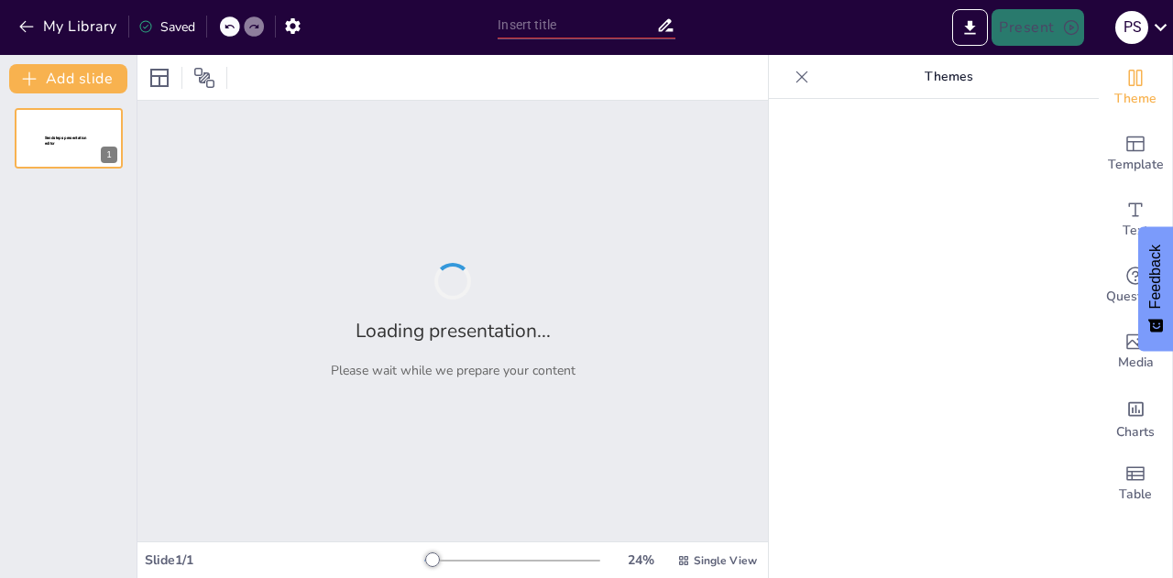
type input "Perempuan Usia Subur dan Kontrasepsi: Dasar Teori dan Implikasi Kebijakan"
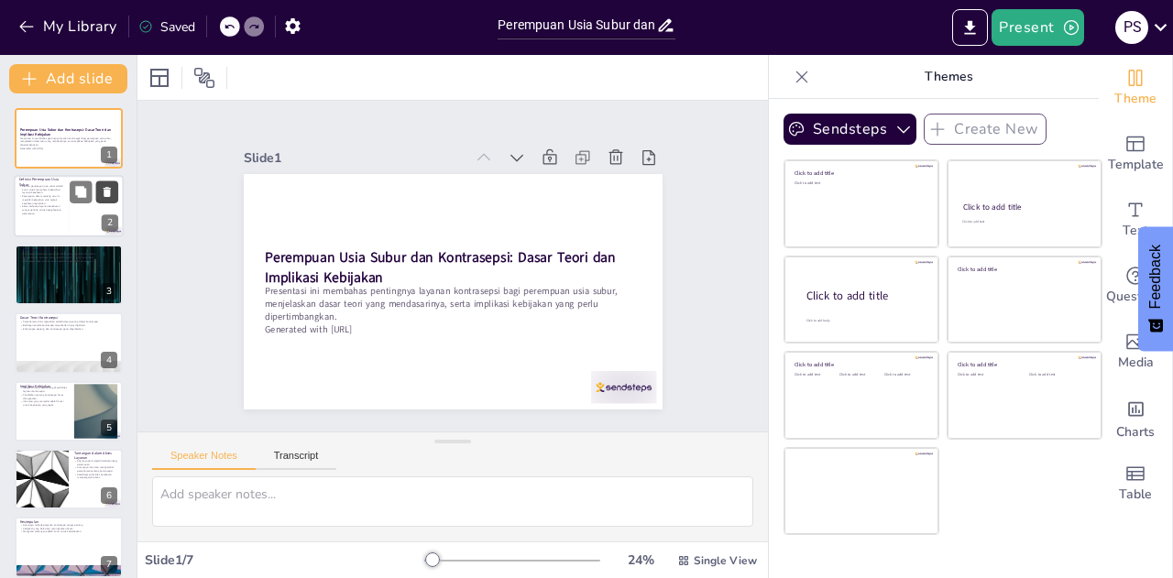
click at [96, 193] on button at bounding box center [107, 192] width 22 height 22
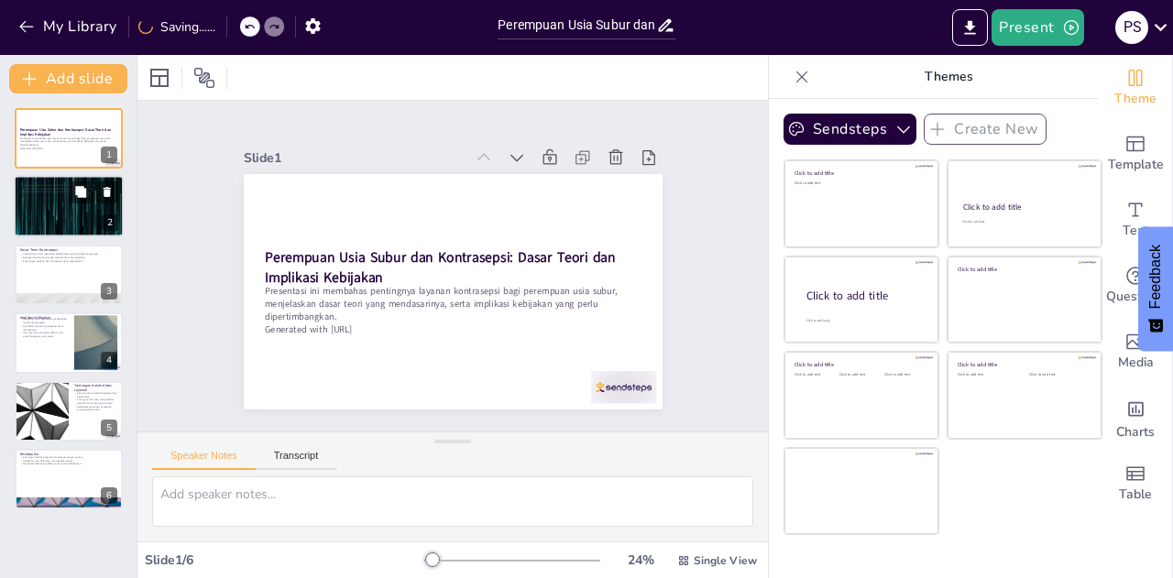
click at [93, 217] on div at bounding box center [69, 207] width 110 height 62
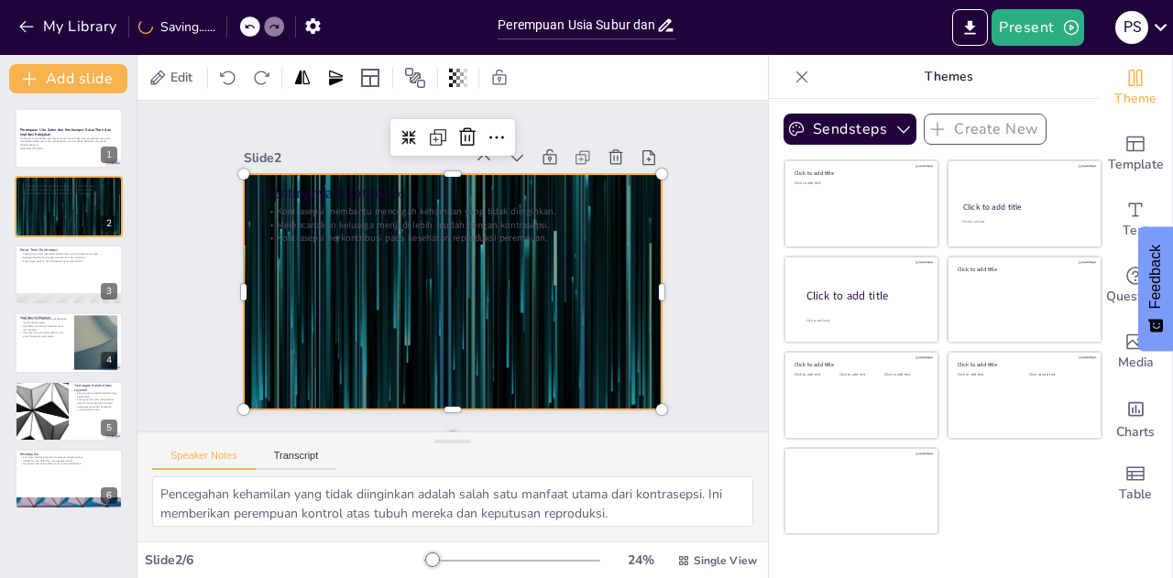
click at [273, 310] on div at bounding box center [449, 292] width 441 height 278
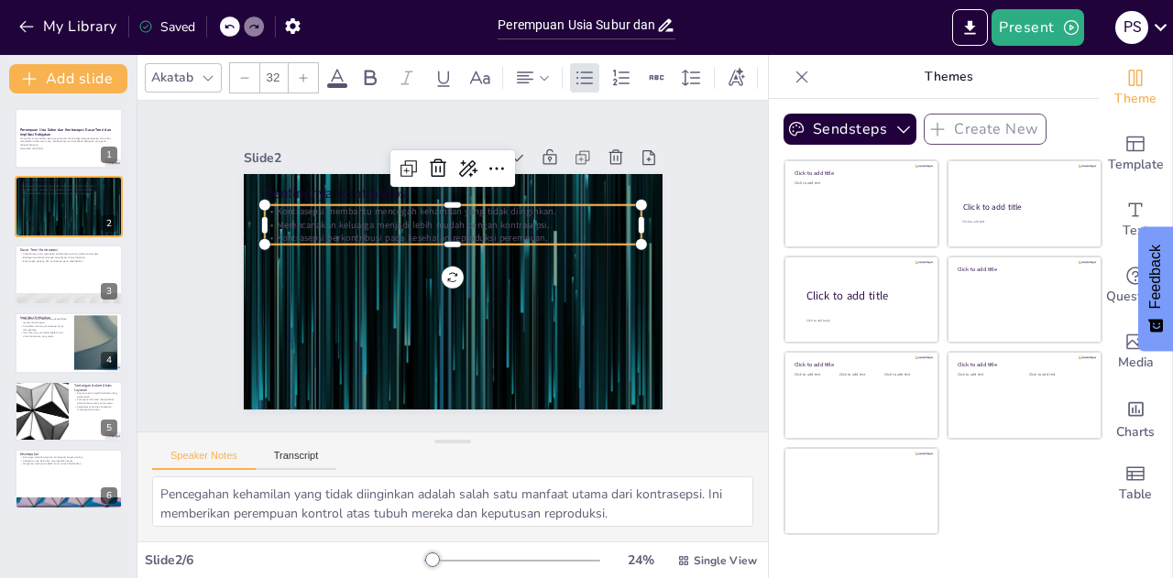
click at [454, 235] on p "Kontrasepsi berkontribusi pada kesehatan reproduksi perempuan." at bounding box center [480, 270] width 52 height 376
click at [508, 177] on icon at bounding box center [515, 179] width 15 height 5
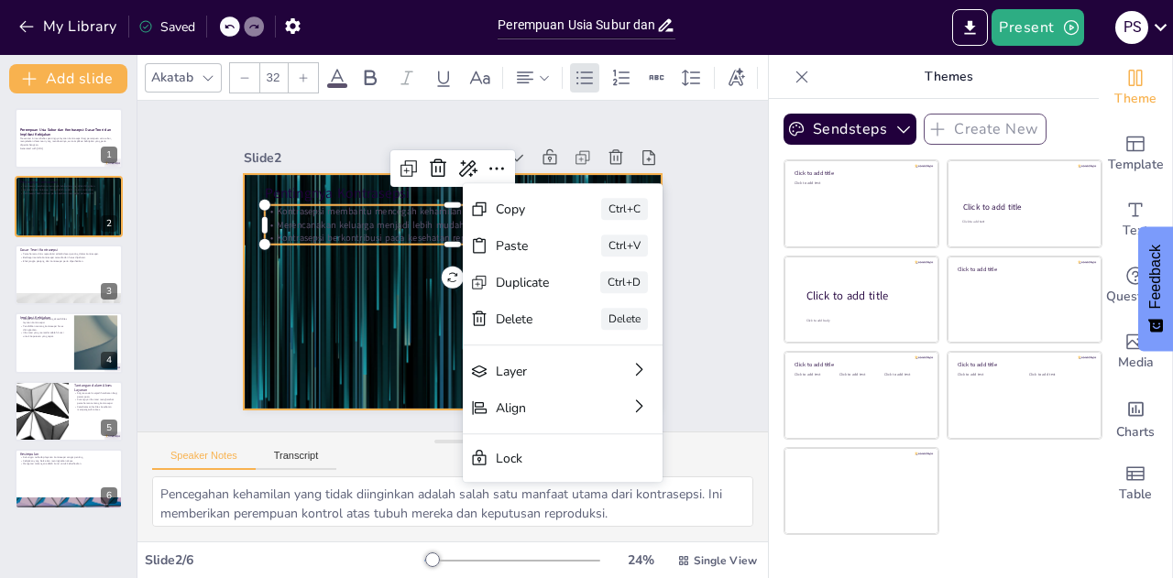
click at [337, 282] on div at bounding box center [449, 292] width 441 height 278
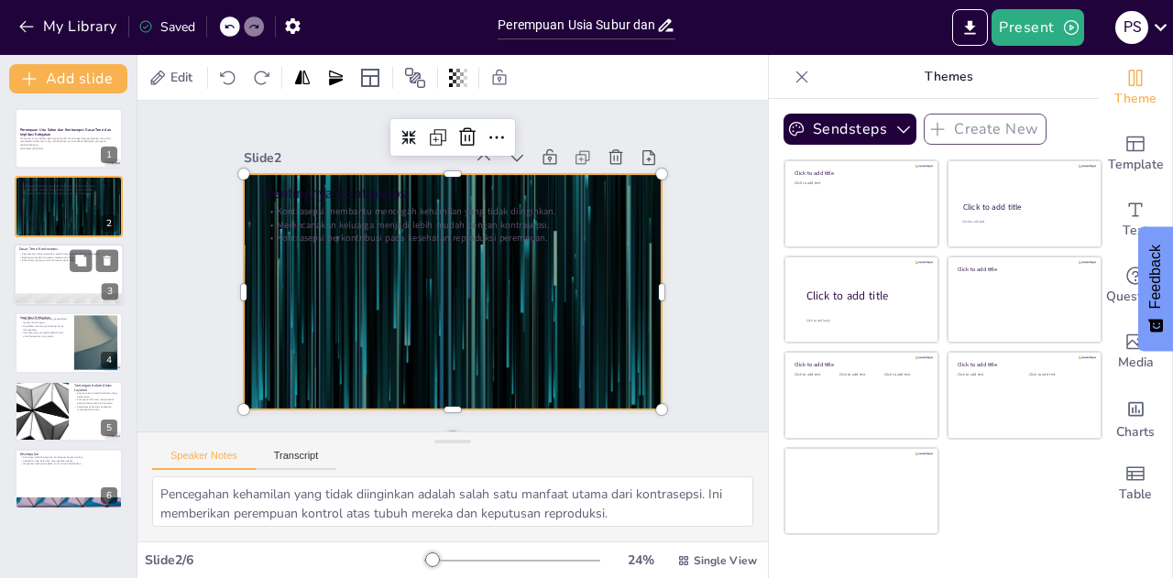
click at [49, 278] on div at bounding box center [69, 275] width 110 height 62
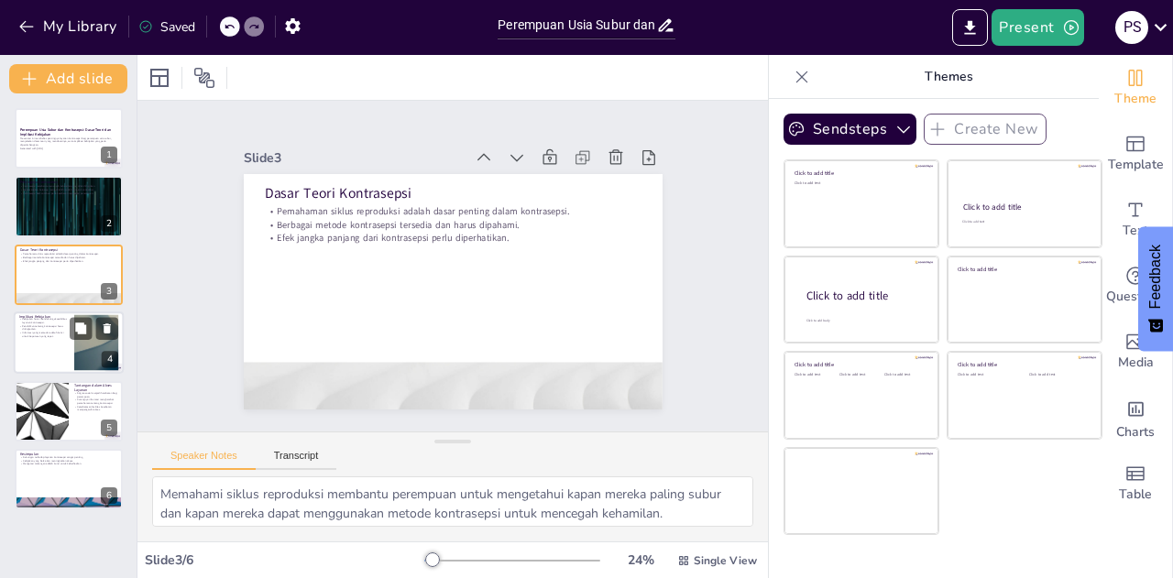
click at [39, 340] on div at bounding box center [69, 342] width 110 height 62
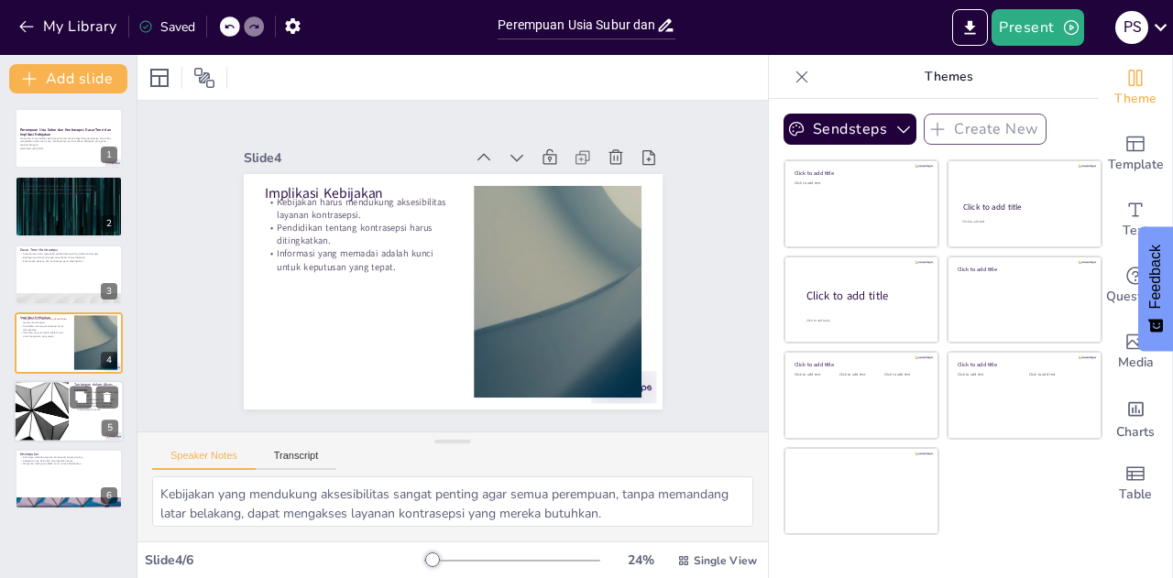
click at [26, 421] on div at bounding box center [41, 411] width 110 height 62
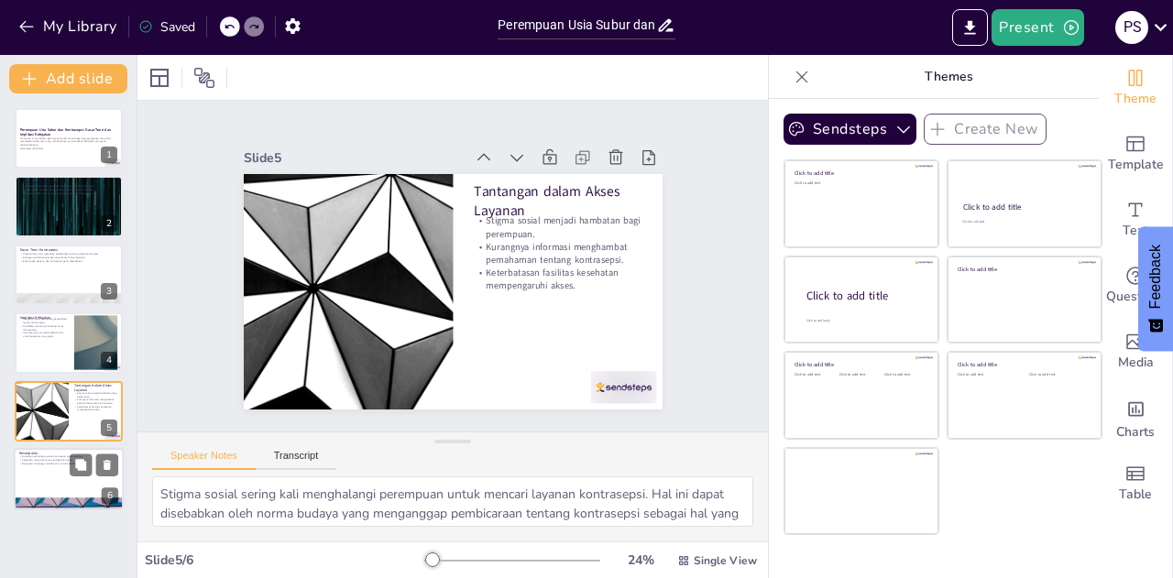
click at [33, 483] on div at bounding box center [69, 479] width 110 height 62
type textarea "Memberikan dukungan terhadap layanan kontrasepsi adalah langkah penting dalam m…"
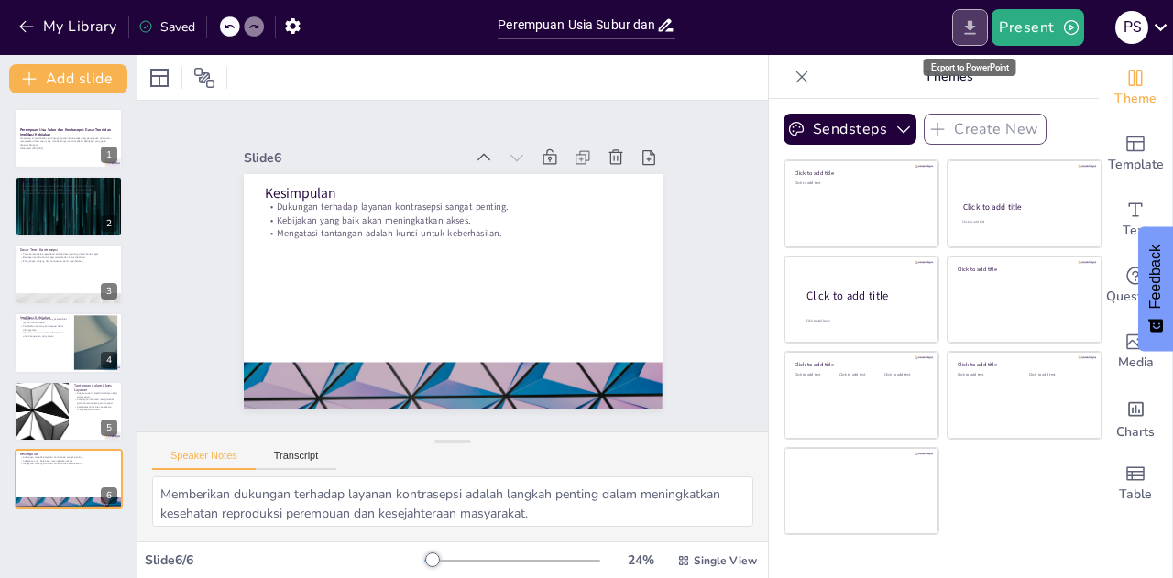
click at [971, 26] on icon "Export to PowerPoint" at bounding box center [970, 27] width 11 height 14
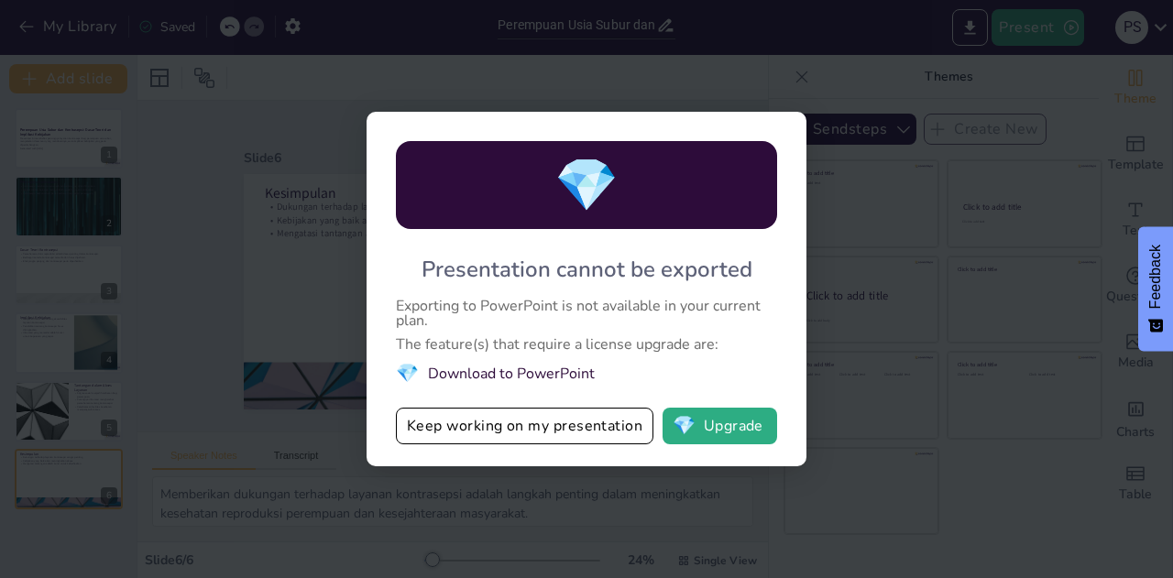
click at [867, 299] on div "💎 Presentation cannot be exported Exporting to PowerPoint is not available in y…" at bounding box center [586, 289] width 1173 height 578
click at [437, 436] on button "Keep working on my presentation" at bounding box center [524, 426] width 257 height 37
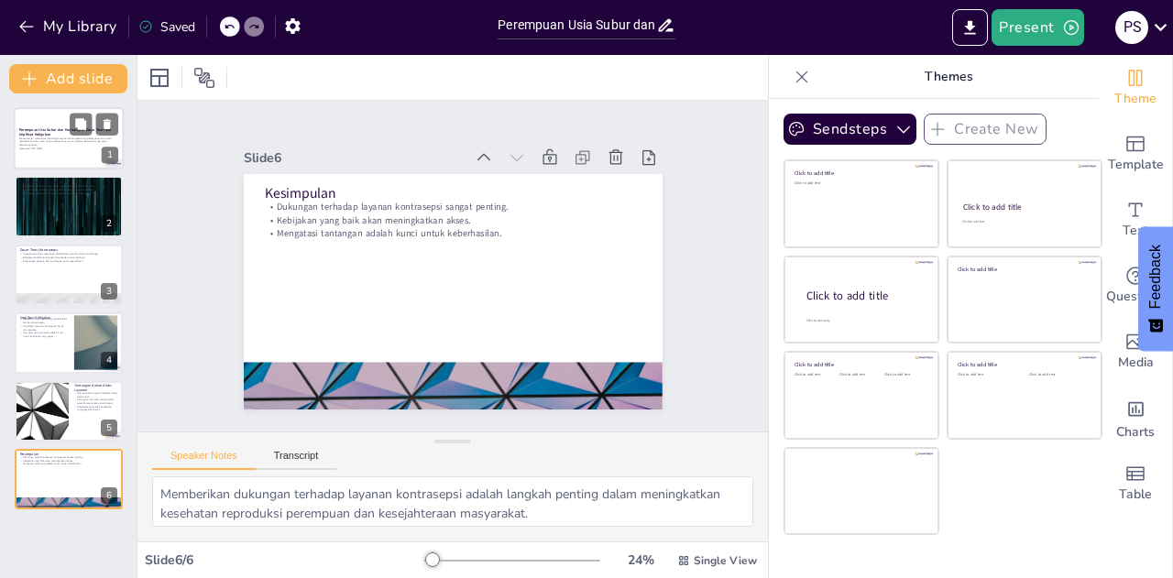
click at [70, 143] on p "Presentasi ini membahas pentingnya layanan kontrasepsi bagi perempuan usia subu…" at bounding box center [68, 141] width 99 height 10
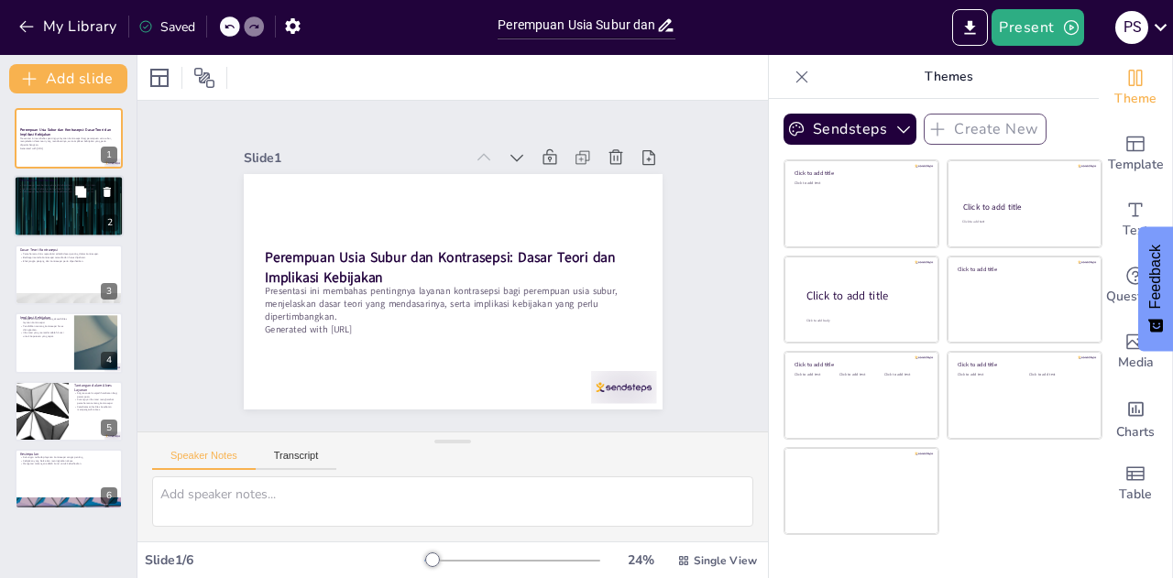
click at [88, 209] on div at bounding box center [69, 207] width 110 height 62
type textarea "Pencegahan kehamilan yang tidak diinginkan adalah salah satu manfaat utama dari…"
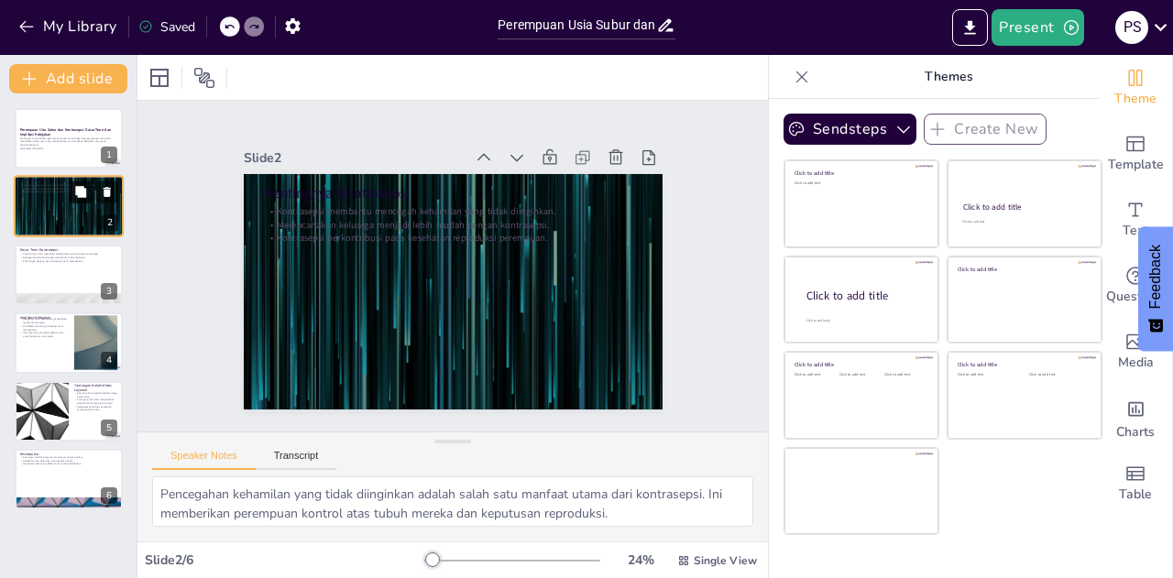
click at [81, 193] on icon at bounding box center [80, 192] width 11 height 11
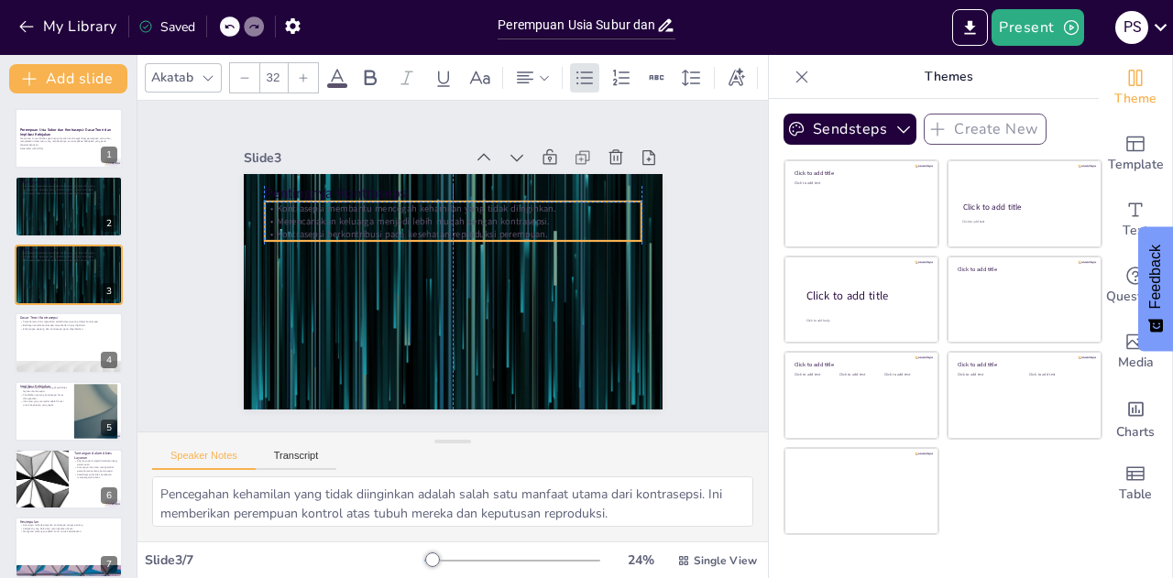
click at [323, 233] on p "Kontrasepsi berkontribusi pada kesehatan reproduksi perempuan." at bounding box center [455, 234] width 376 height 52
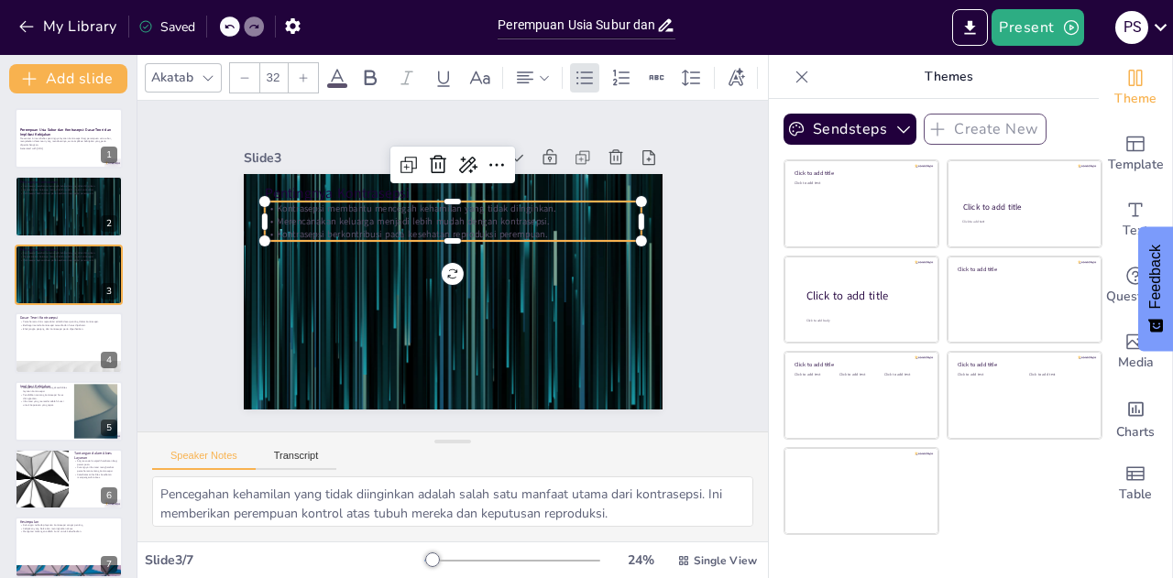
click at [277, 209] on p "Merencanakan keluarga menjadi lebih mudah dengan kontrasepsi." at bounding box center [462, 222] width 371 height 91
click at [512, 169] on icon at bounding box center [525, 182] width 27 height 27
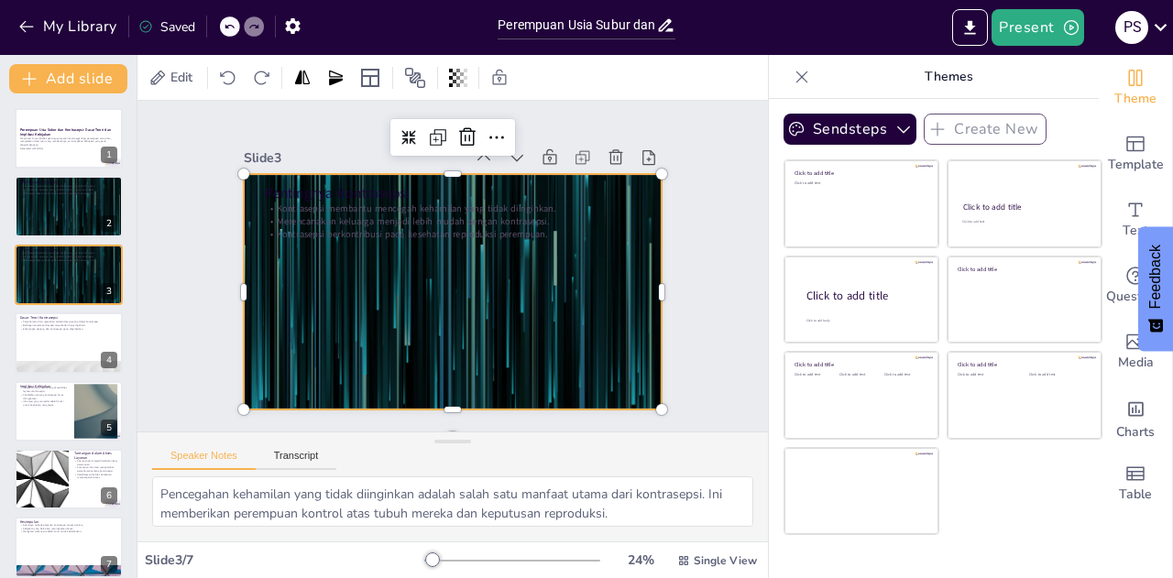
click at [363, 274] on div at bounding box center [449, 292] width 441 height 278
